Goal: Navigation & Orientation: Find specific page/section

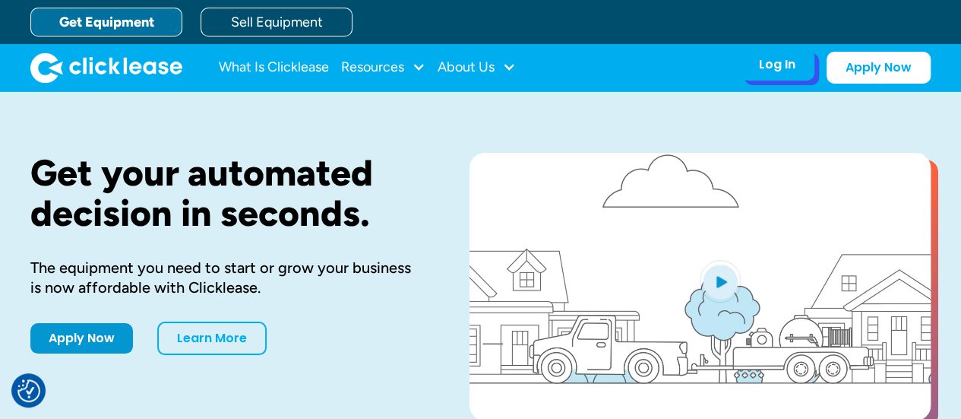
click at [792, 65] on div "Log In" at bounding box center [777, 64] width 36 height 15
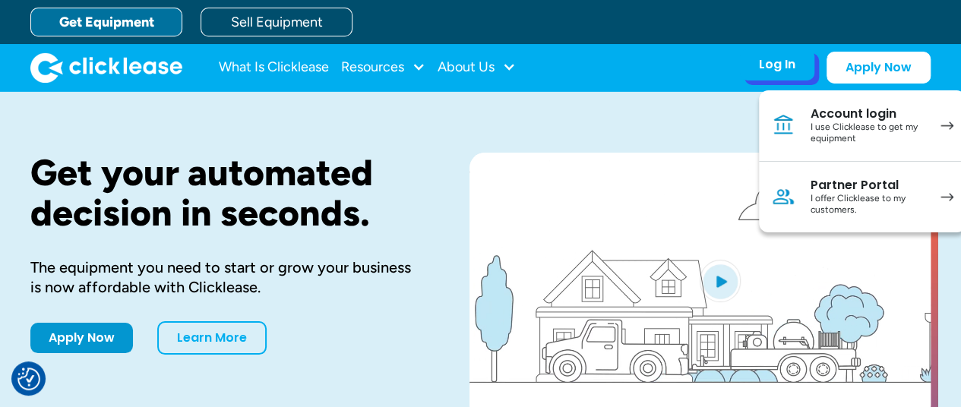
click at [836, 123] on div "I use Clicklease to get my equipment" at bounding box center [868, 134] width 115 height 24
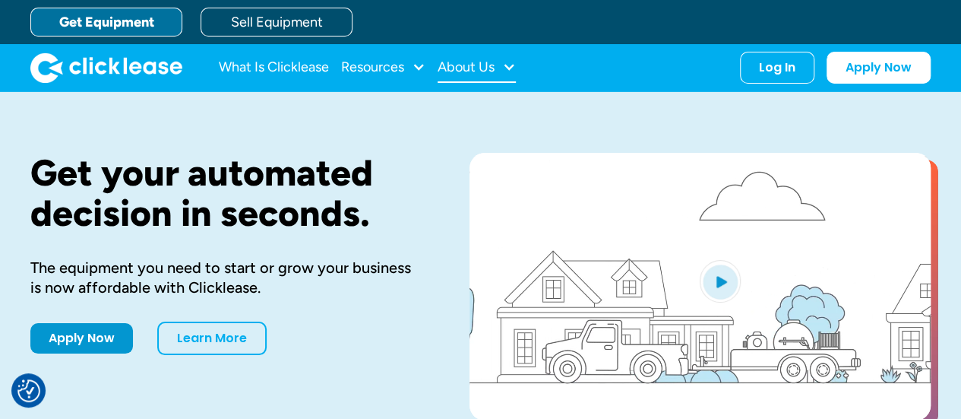
click at [507, 68] on div at bounding box center [509, 67] width 14 height 14
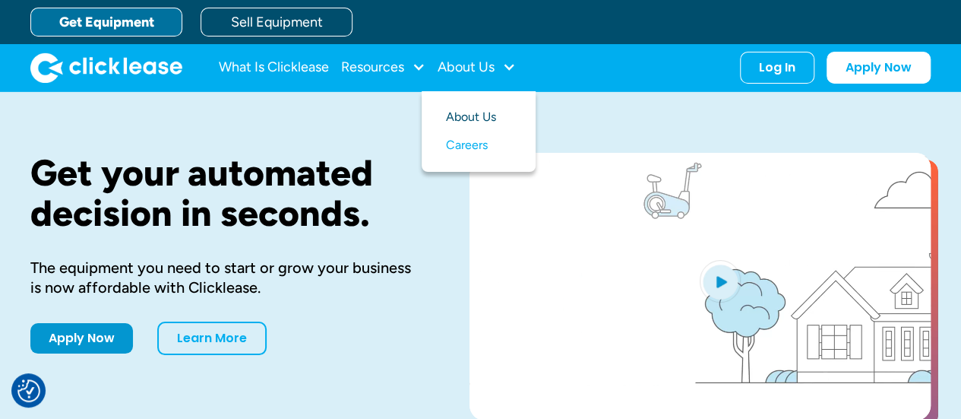
click at [490, 111] on link "About Us" at bounding box center [478, 117] width 65 height 28
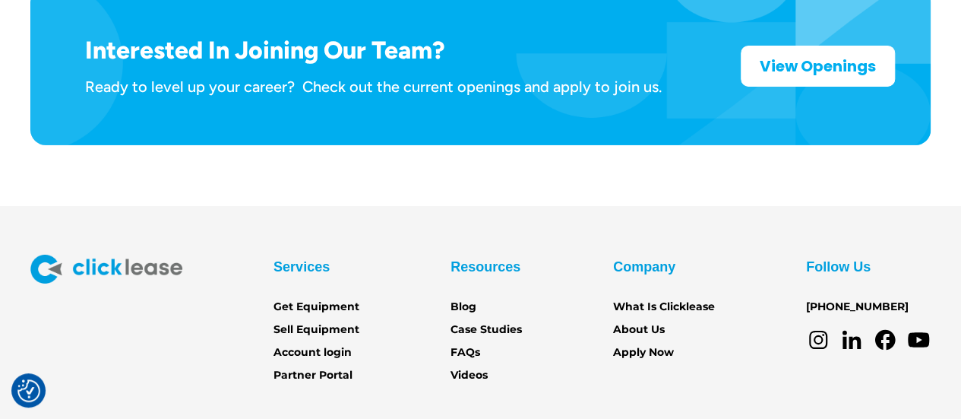
scroll to position [2540, 0]
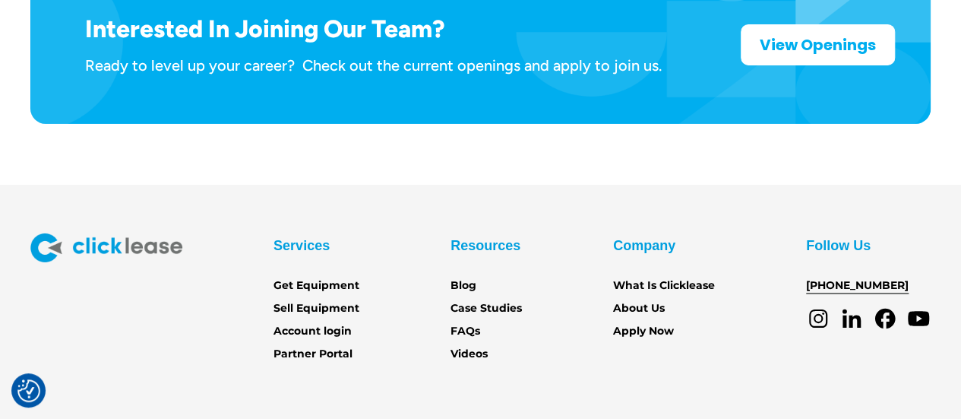
click at [846, 277] on link "[PHONE_NUMBER]" at bounding box center [857, 285] width 103 height 17
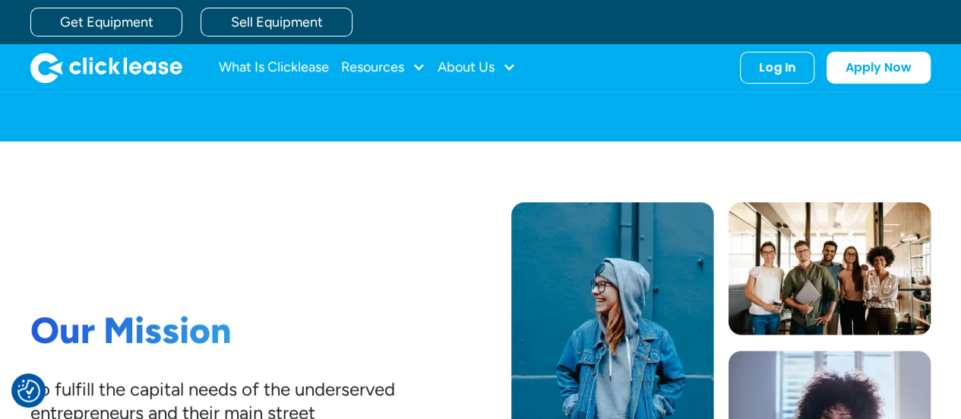
scroll to position [0, 0]
